Goal: Check status: Check status

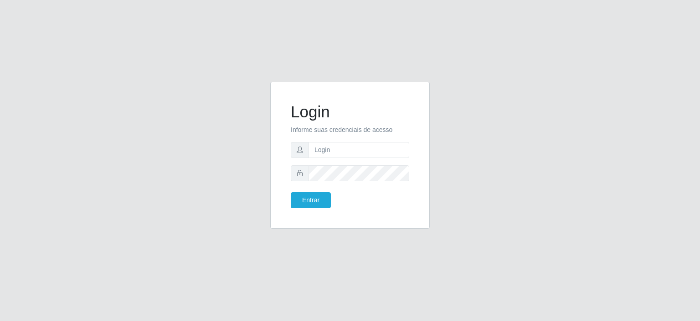
click at [316, 148] on input "text" at bounding box center [359, 150] width 101 height 16
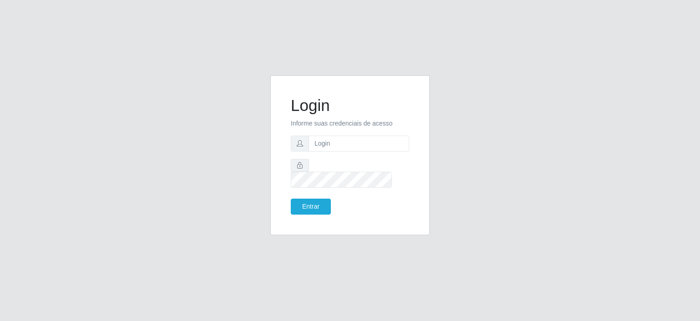
type input "[EMAIL_ADDRESS][PERSON_NAME][DOMAIN_NAME]"
click at [291, 198] on button "Entrar" at bounding box center [311, 206] width 40 height 16
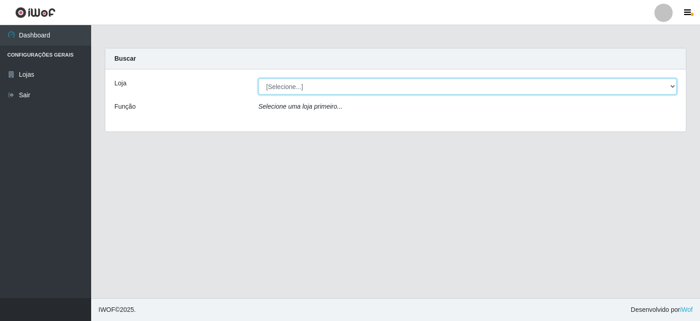
click at [672, 87] on select "[Selecione...] Corte Fácil - Unidade Planalto" at bounding box center [468, 86] width 419 height 16
select select "202"
click at [259, 78] on select "[Selecione...] Corte Fácil - Unidade Planalto" at bounding box center [468, 86] width 419 height 16
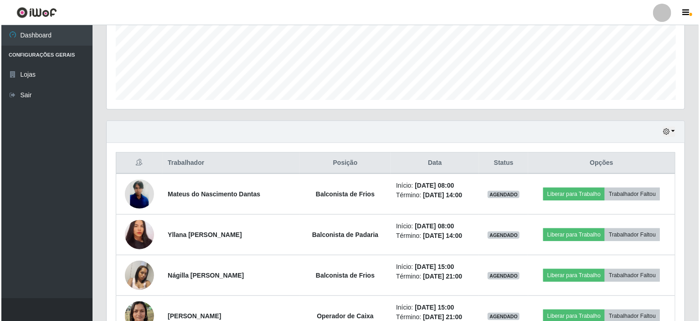
scroll to position [273, 0]
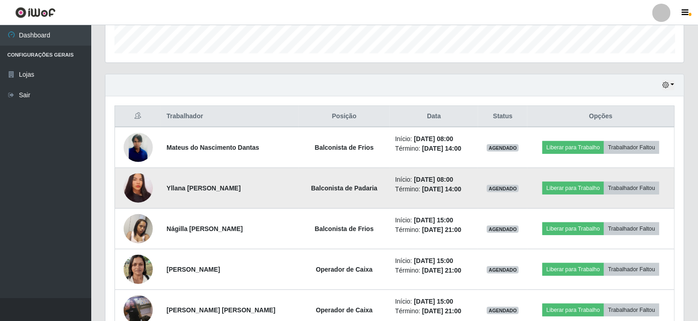
click at [133, 180] on img at bounding box center [138, 187] width 29 height 31
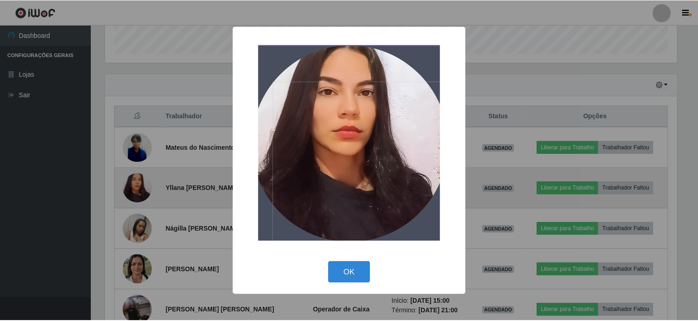
scroll to position [189, 574]
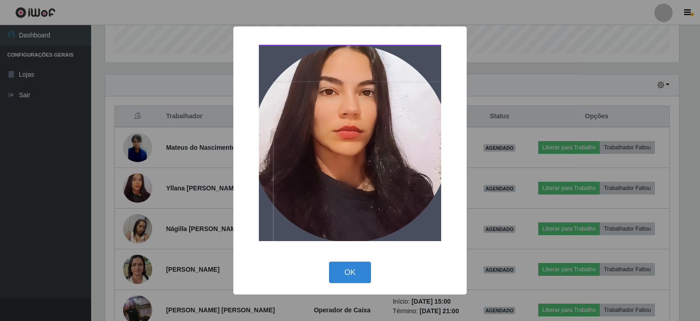
click at [123, 181] on div "× OK Cancel" at bounding box center [350, 160] width 700 height 321
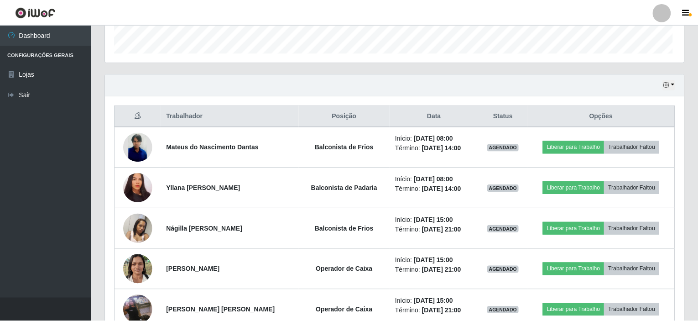
scroll to position [189, 578]
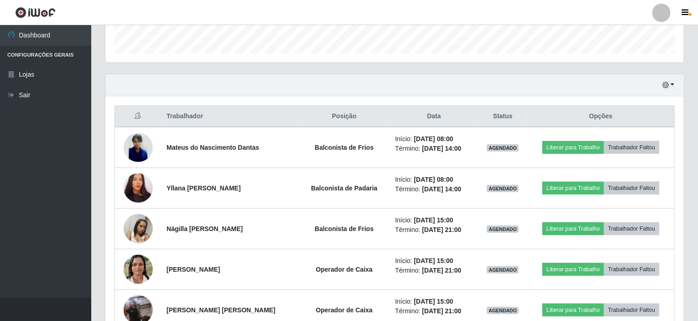
click at [675, 83] on div "Hoje 1 dia 3 dias 1 Semana Não encerrados" at bounding box center [394, 85] width 578 height 22
click at [673, 83] on button "button" at bounding box center [668, 85] width 13 height 10
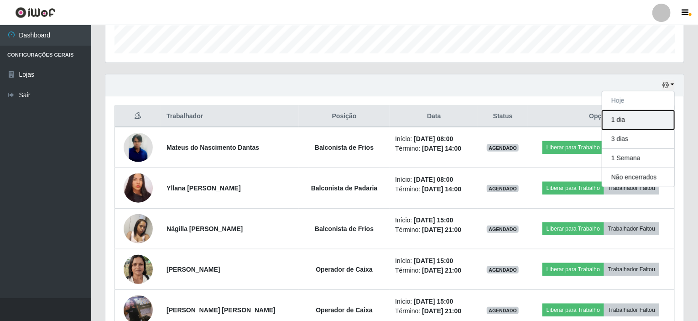
click at [628, 117] on button "1 dia" at bounding box center [638, 119] width 72 height 19
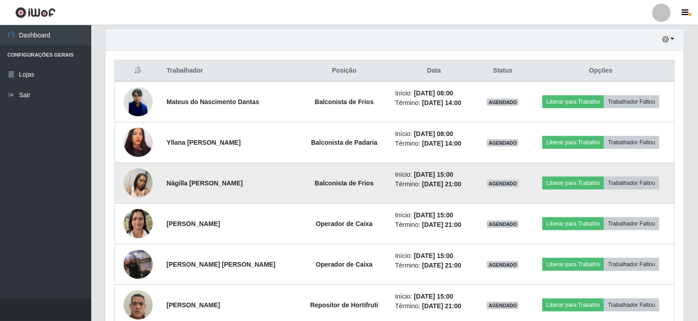
scroll to position [273, 0]
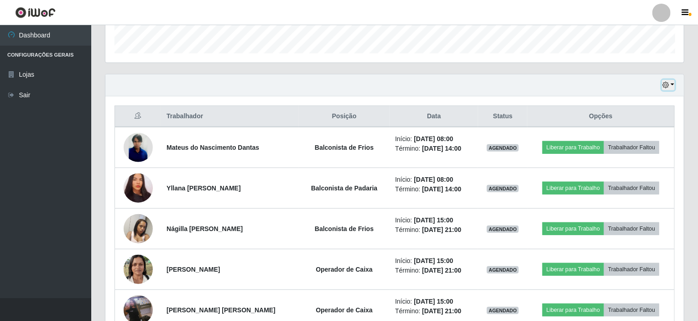
click at [674, 83] on button "button" at bounding box center [668, 85] width 13 height 10
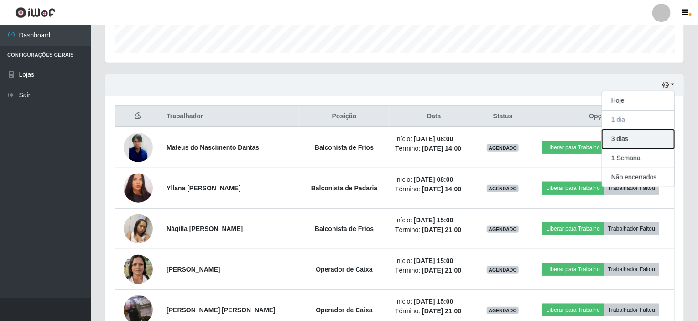
click at [629, 137] on button "3 dias" at bounding box center [638, 138] width 72 height 19
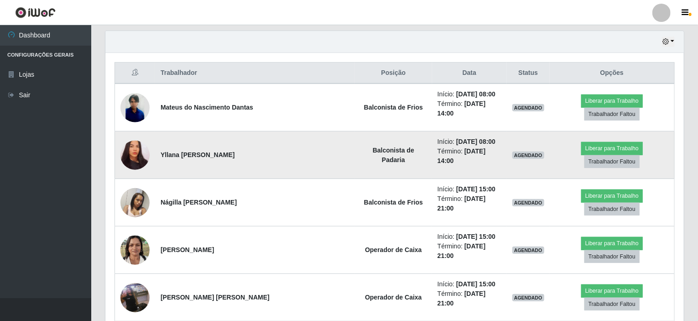
scroll to position [272, 0]
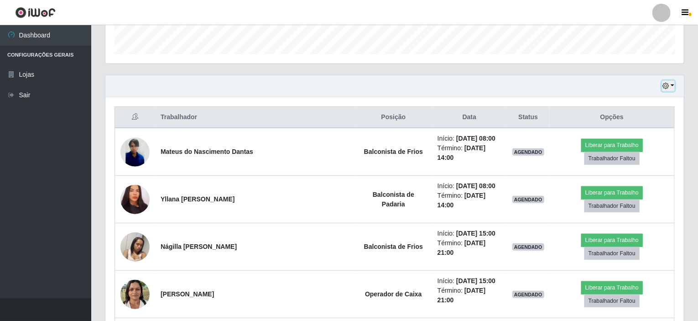
click at [672, 87] on button "button" at bounding box center [668, 86] width 13 height 10
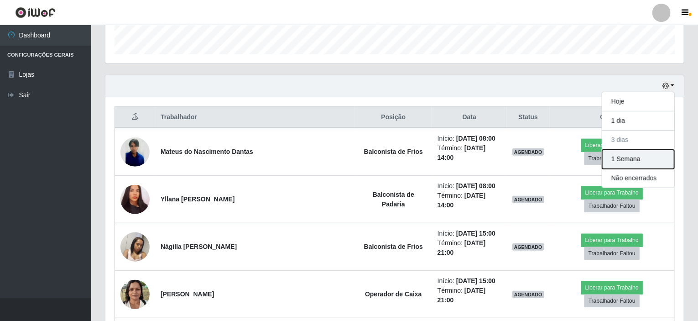
click at [616, 159] on button "1 Semana" at bounding box center [638, 159] width 72 height 19
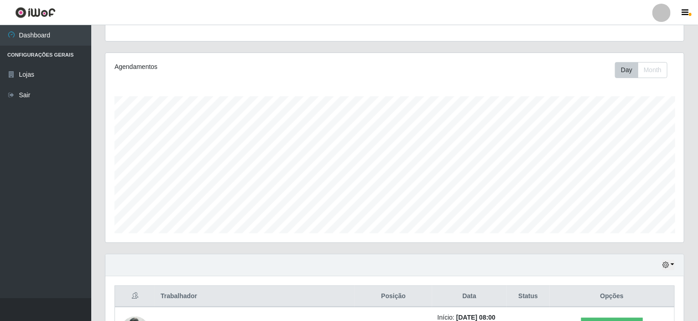
scroll to position [109, 0]
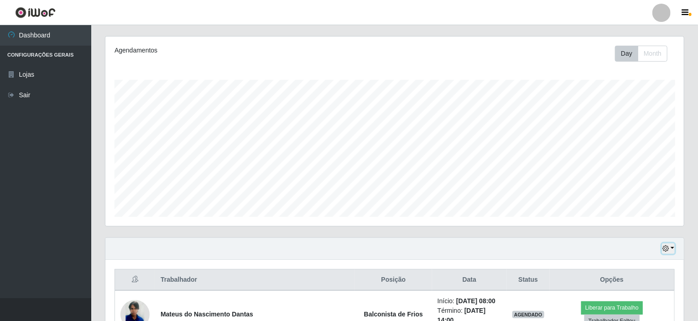
click at [673, 248] on button "button" at bounding box center [668, 248] width 13 height 10
click at [623, 158] on button "Hoje" at bounding box center [638, 157] width 72 height 19
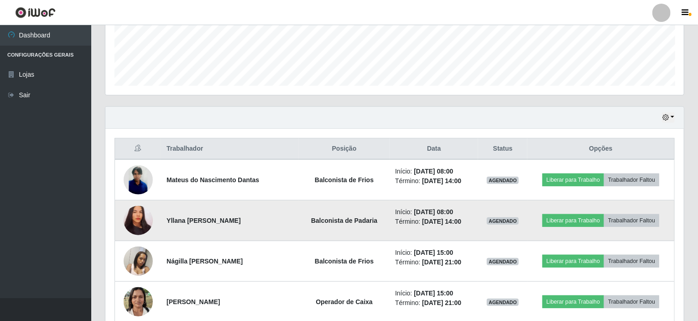
scroll to position [246, 0]
